Goal: Find specific page/section: Find specific page/section

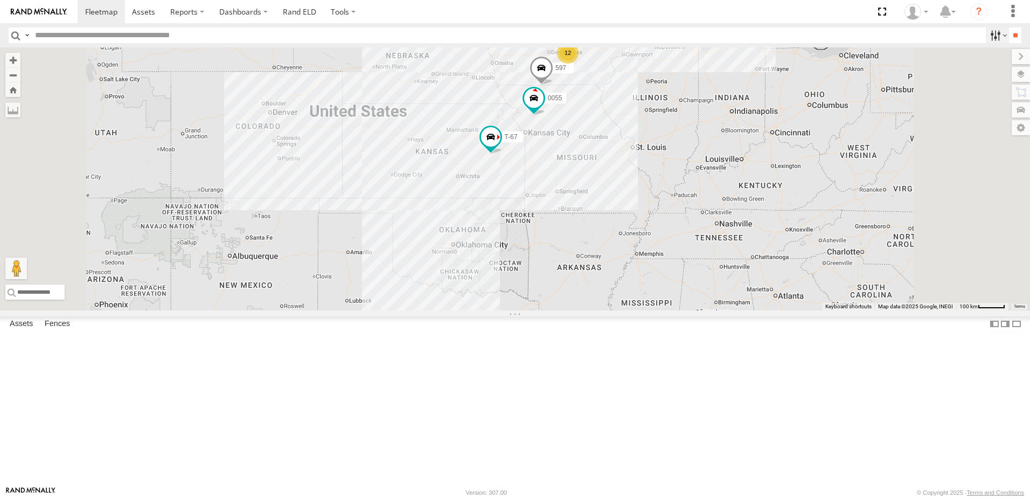
click at [986, 35] on label at bounding box center [997, 35] width 23 height 16
click at [0, 0] on span "Tractor" at bounding box center [0, 0] width 0 height 0
click at [988, 34] on label at bounding box center [997, 35] width 23 height 16
click at [986, 34] on label at bounding box center [997, 35] width 23 height 16
click at [1009, 32] on input "**" at bounding box center [1015, 35] width 12 height 16
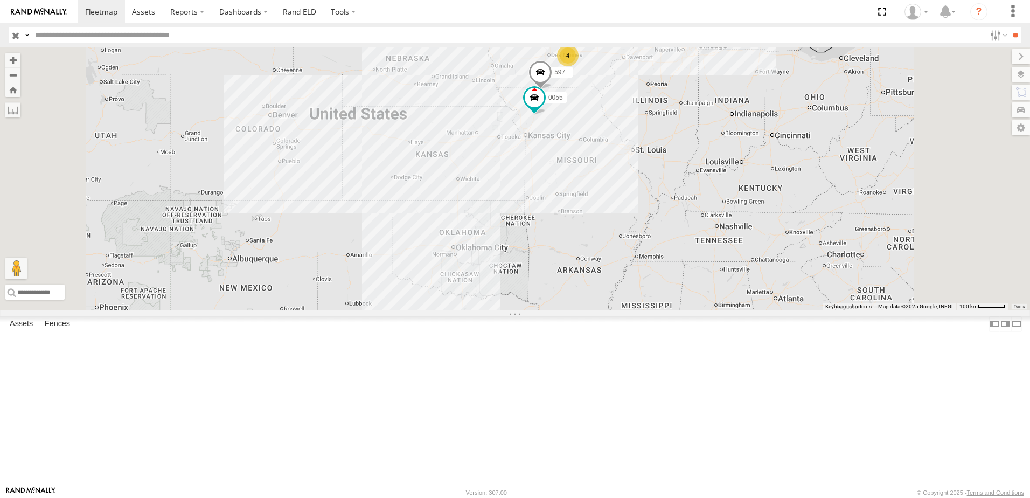
click at [0, 0] on div "47 Tractor [PERSON_NAME] Shop [PERSON_NAME] Express LTD 41.57932 -92.85291 Video" at bounding box center [0, 0] width 0 height 0
click at [0, 0] on div "597" at bounding box center [0, 0] width 0 height 0
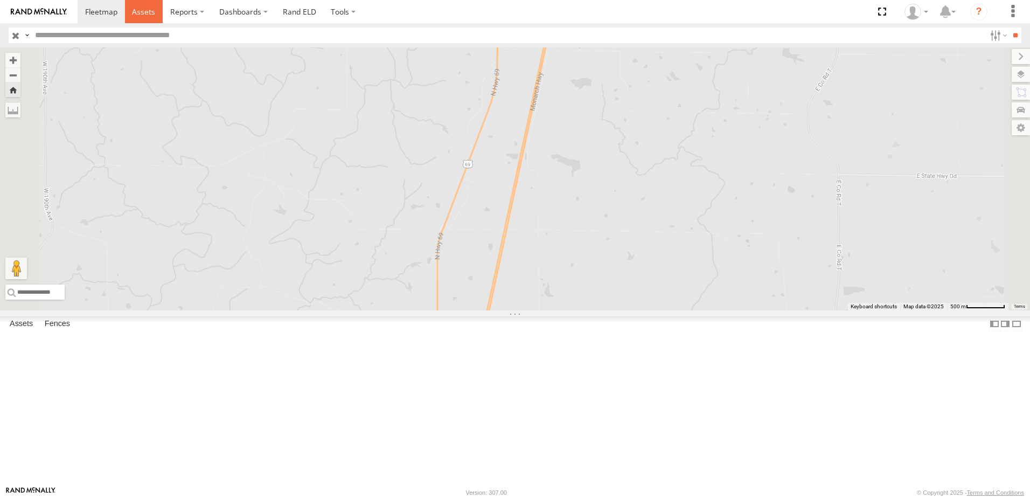
click at [145, 9] on span at bounding box center [143, 11] width 23 height 10
